Goal: Complete application form

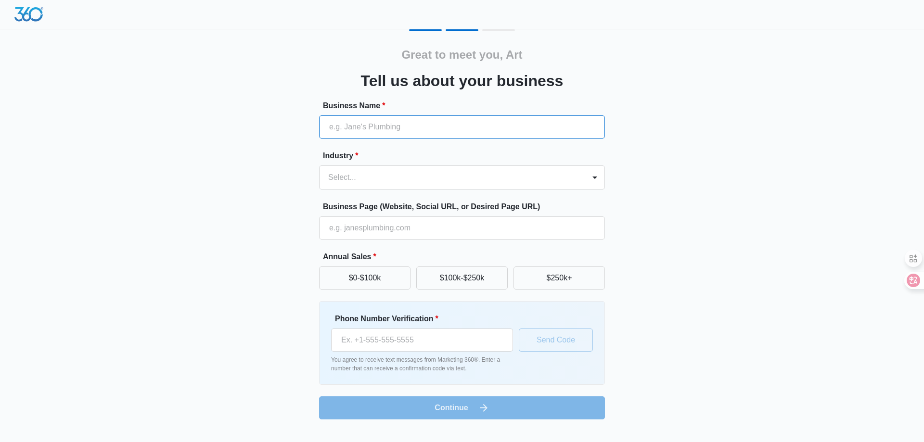
click at [401, 129] on input "Business Name *" at bounding box center [462, 127] width 286 height 23
paste input "Util-Locate"
type input "Util-Locate"
click at [377, 177] on div at bounding box center [450, 177] width 245 height 13
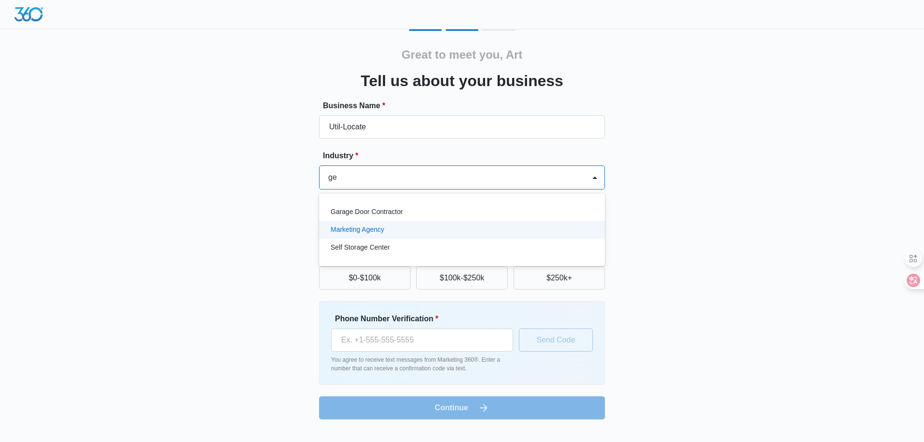
type input "g"
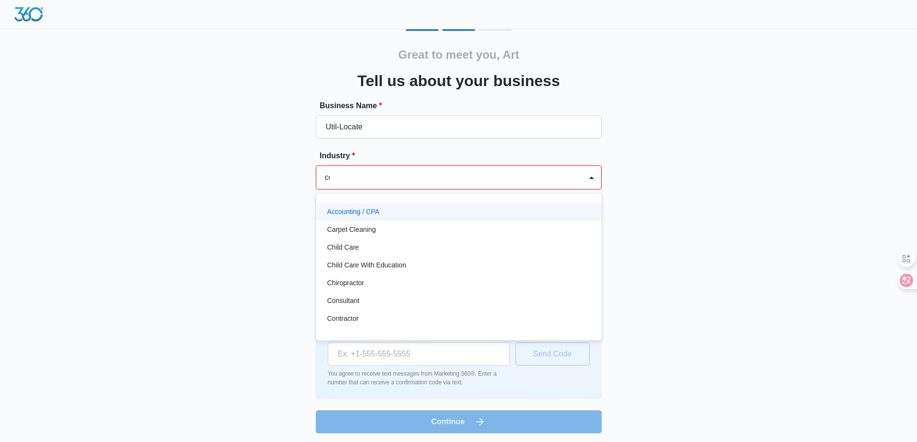
type input "con"
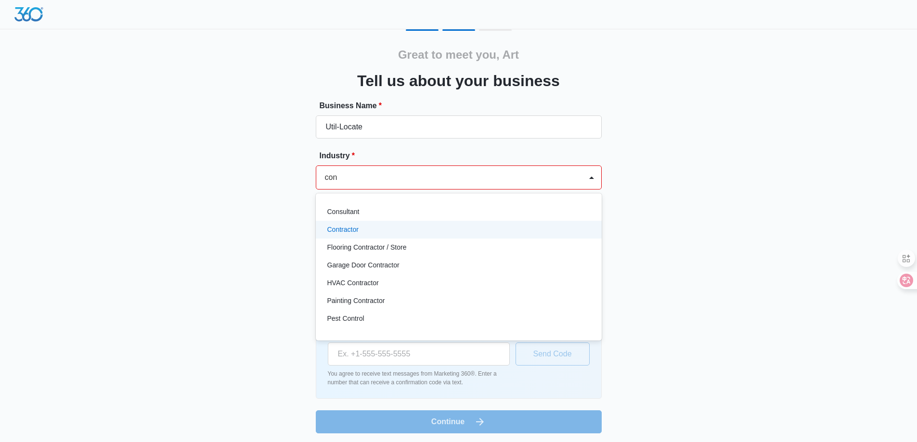
click at [381, 233] on div "Contractor" at bounding box center [457, 230] width 261 height 10
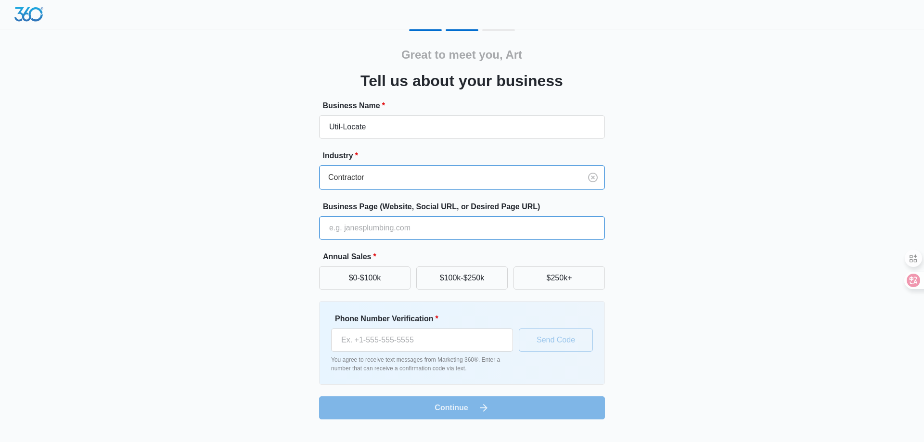
click at [385, 232] on input "Business Page (Website, Social URL, or Desired Page URL)" at bounding box center [462, 228] width 286 height 23
paste input "[URL][DOMAIN_NAME]"
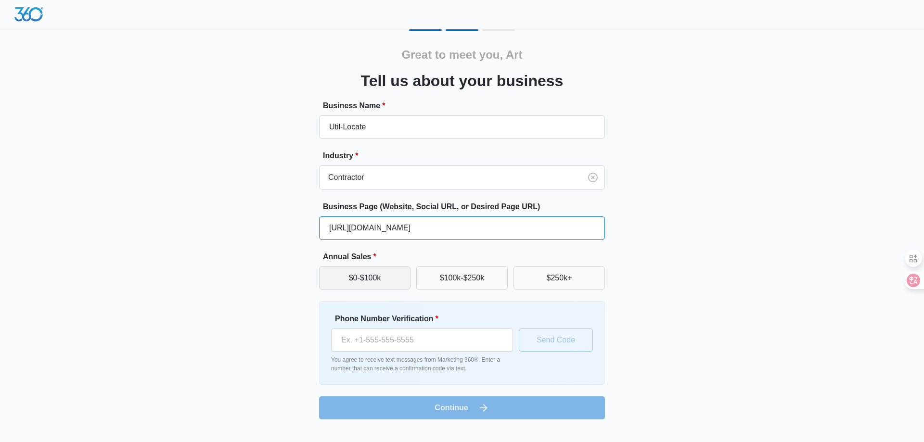
type input "[URL][DOMAIN_NAME]"
click at [365, 284] on button "$0-$100k" at bounding box center [364, 278] width 91 height 23
drag, startPoint x: 330, startPoint y: 321, endPoint x: 431, endPoint y: 320, distance: 101.1
click at [431, 320] on div "Phone Number Verification * You agree to receive text messages from Marketing 3…" at bounding box center [462, 343] width 286 height 84
copy label "Phone Number Verification"
